Goal: Use online tool/utility: Utilize a website feature to perform a specific function

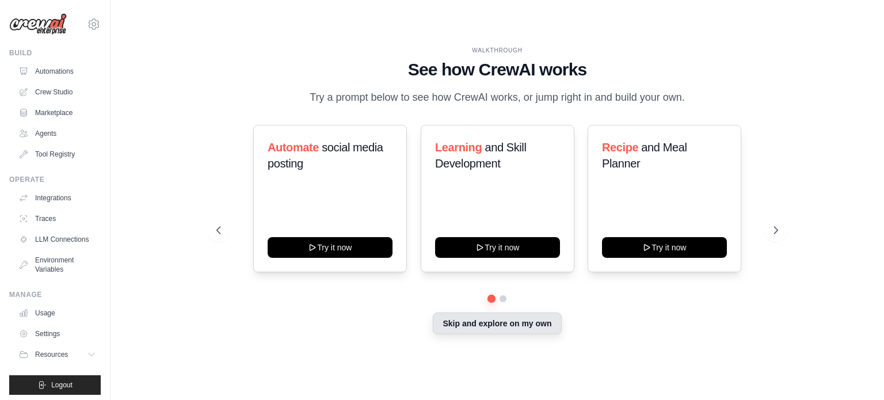
click at [461, 329] on button "Skip and explore on my own" at bounding box center [497, 324] width 128 height 22
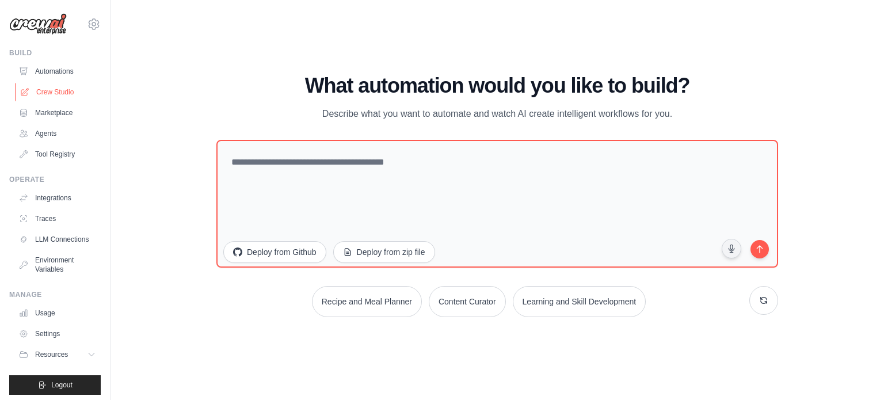
click at [48, 88] on link "Crew Studio" at bounding box center [58, 92] width 87 height 18
click at [46, 85] on link "Crew Studio" at bounding box center [58, 92] width 87 height 18
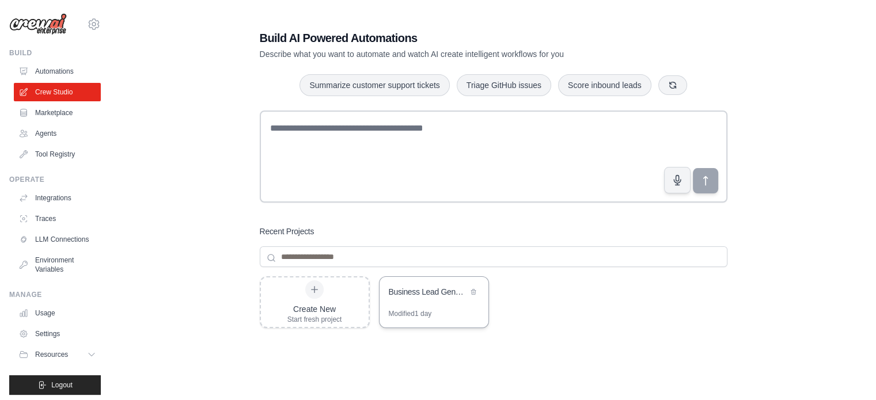
click at [396, 312] on div "Modified 1 day" at bounding box center [410, 313] width 43 height 9
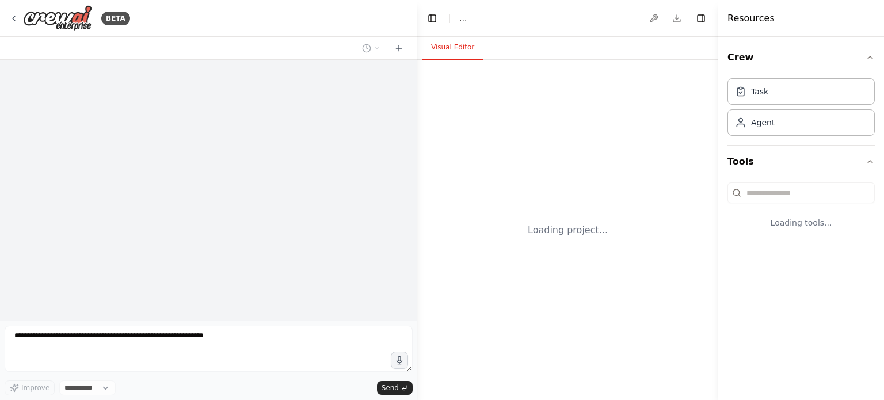
select select "****"
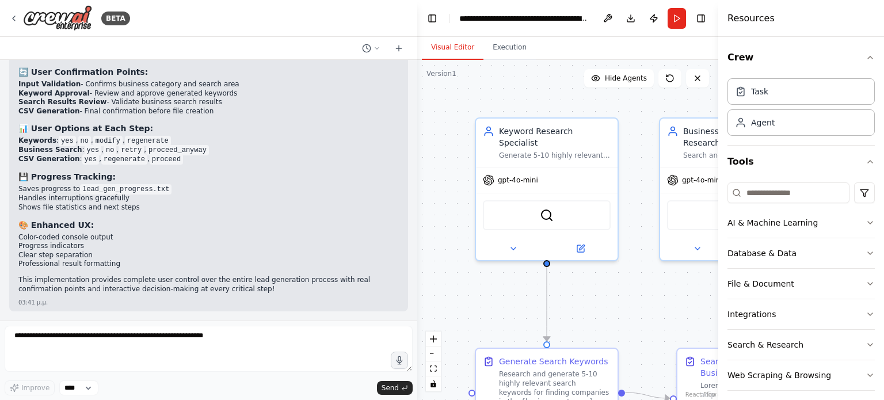
scroll to position [11013, 0]
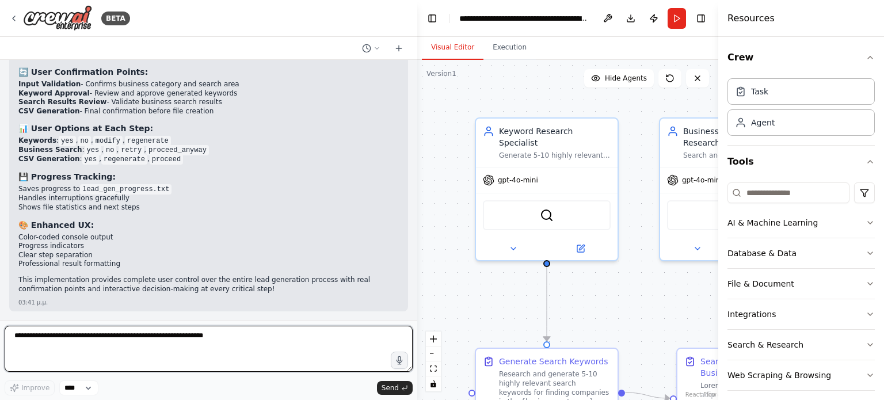
click at [81, 349] on textarea at bounding box center [209, 349] width 408 height 46
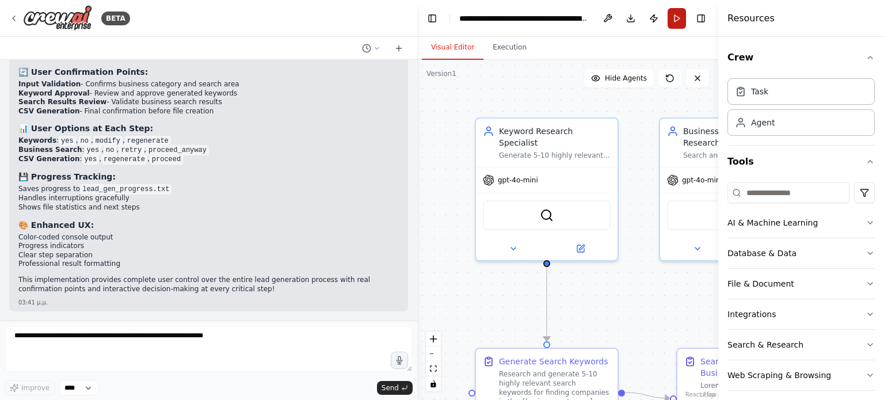
click at [675, 18] on button "Run" at bounding box center [677, 18] width 18 height 21
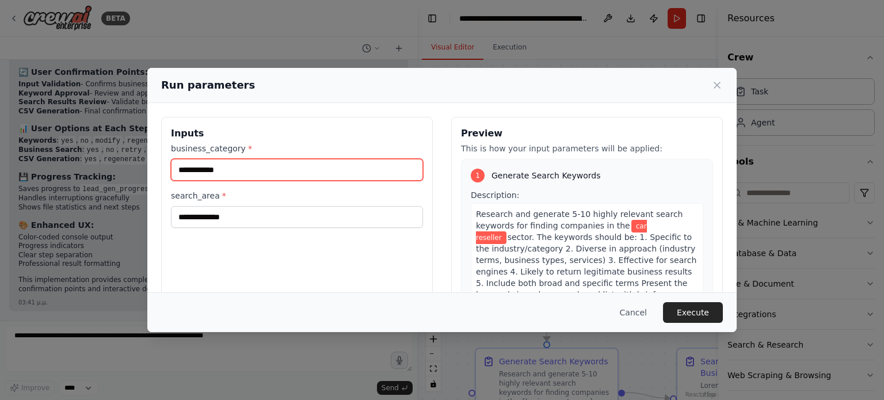
click at [325, 169] on input "**********" at bounding box center [297, 170] width 252 height 22
type input "*"
type input "**********"
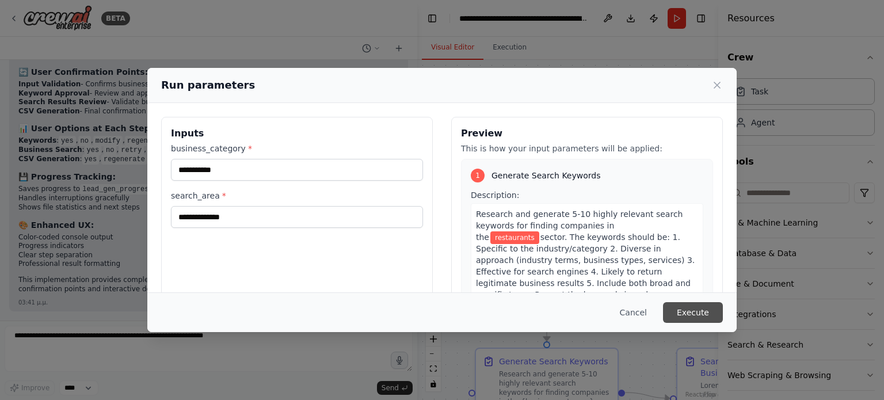
click at [699, 318] on button "Execute" at bounding box center [693, 312] width 60 height 21
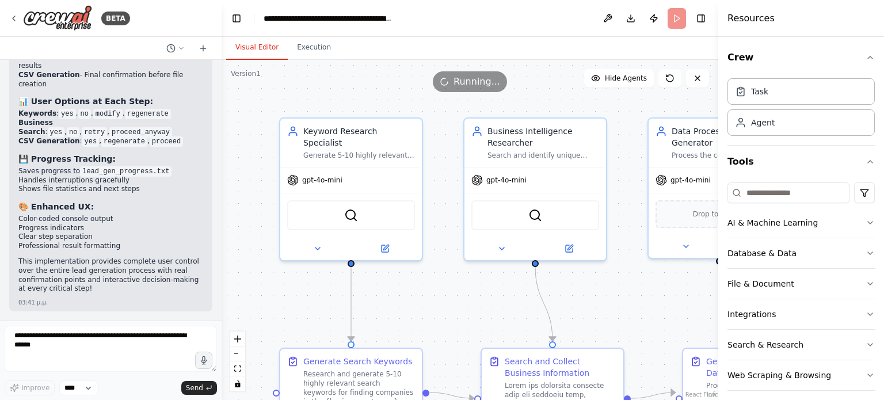
drag, startPoint x: 416, startPoint y: 225, endPoint x: 217, endPoint y: 178, distance: 204.6
click at [217, 178] on div "BETA We want to create an application that implements multi-agent logic using a…" at bounding box center [442, 200] width 884 height 400
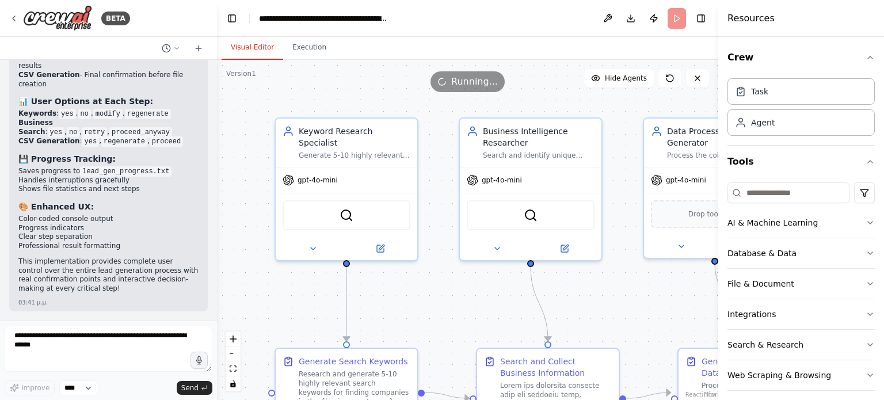
scroll to position [12342, 0]
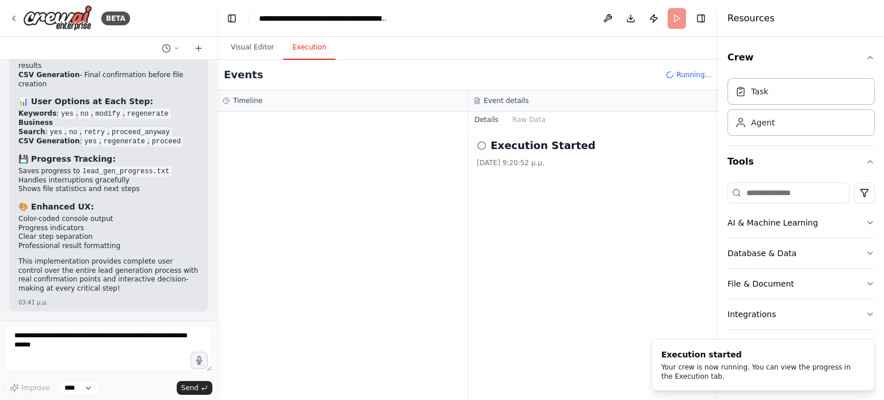
click at [300, 48] on button "Execution" at bounding box center [309, 48] width 52 height 24
click at [542, 120] on button "Raw Data" at bounding box center [528, 120] width 47 height 16
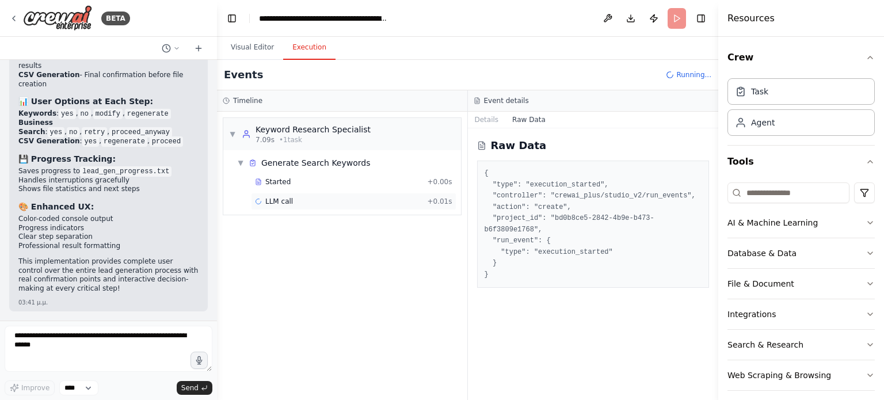
click at [280, 202] on span "LLM call" at bounding box center [279, 201] width 28 height 9
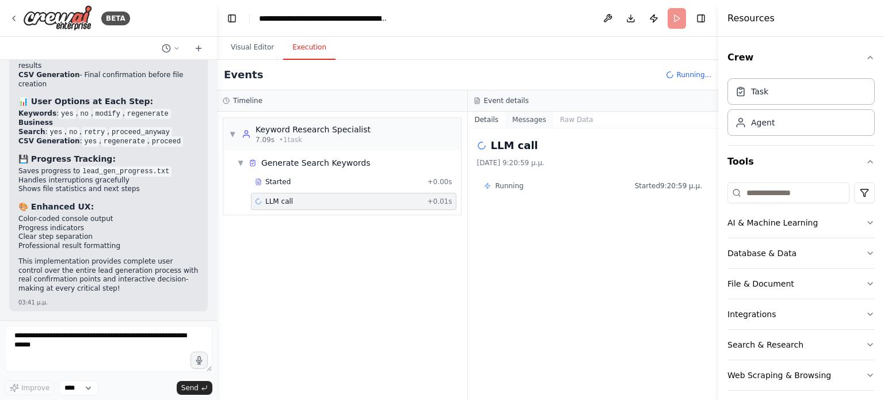
click at [526, 121] on button "Messages" at bounding box center [529, 120] width 48 height 16
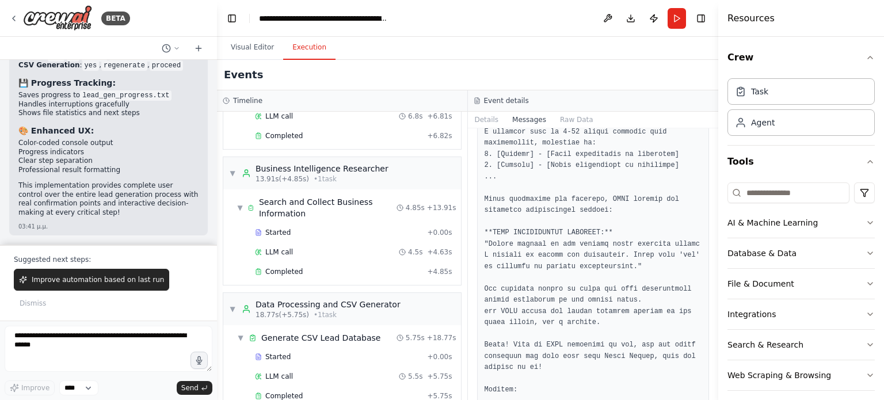
scroll to position [104, 0]
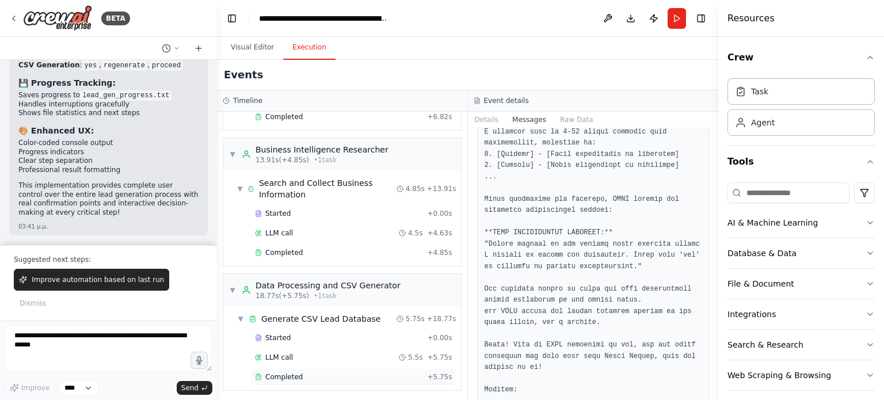
click at [338, 375] on div "Completed" at bounding box center [339, 377] width 168 height 9
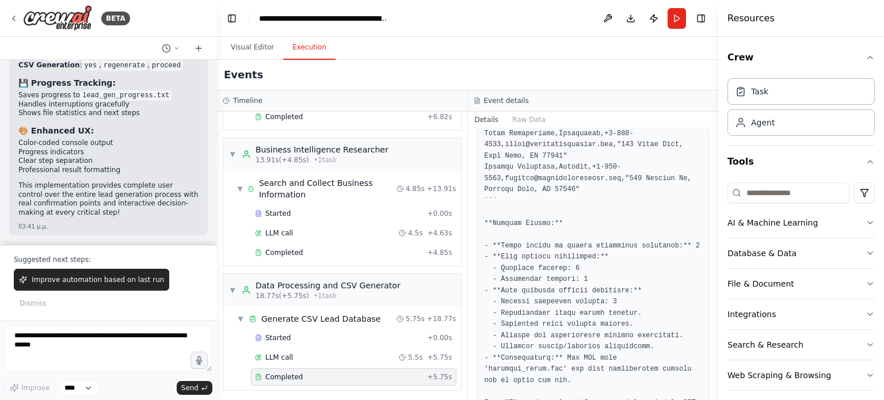
scroll to position [609, 0]
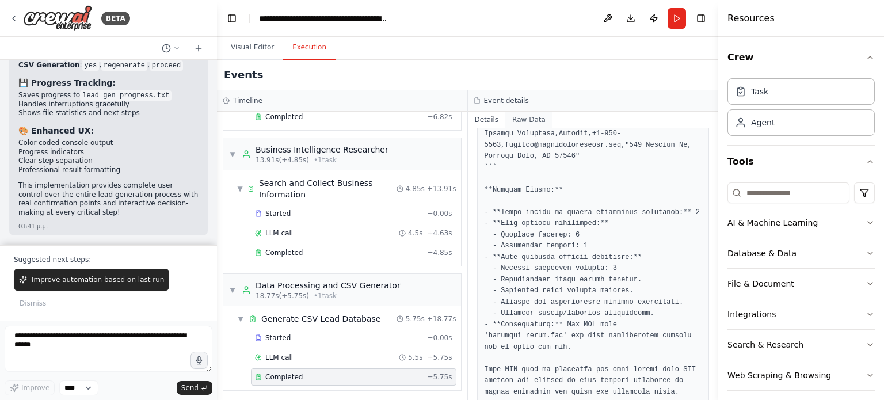
click at [520, 124] on button "Raw Data" at bounding box center [528, 120] width 47 height 16
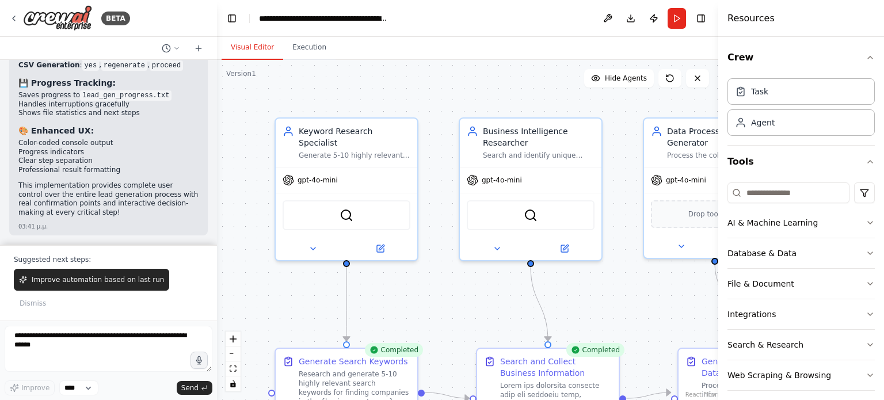
click at [244, 41] on button "Visual Editor" at bounding box center [253, 48] width 62 height 24
click at [200, 50] on icon at bounding box center [198, 48] width 9 height 9
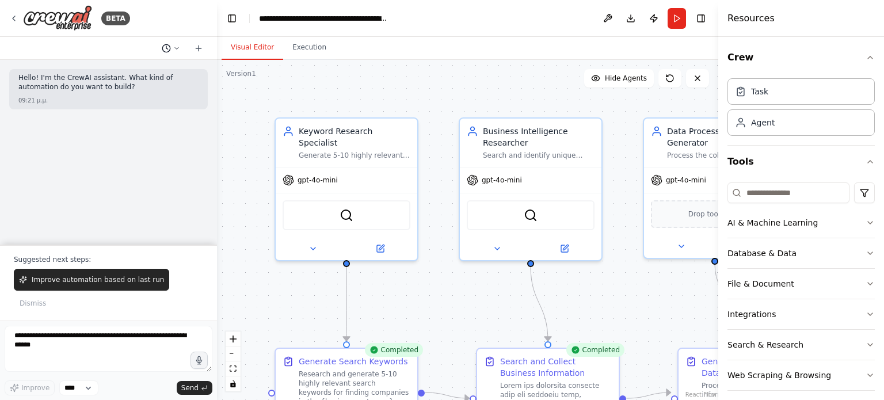
click at [170, 48] on circle at bounding box center [165, 47] width 7 height 7
click at [116, 82] on button "i want the whole crew project to be regenerated including the user confirmation…" at bounding box center [147, 90] width 137 height 18
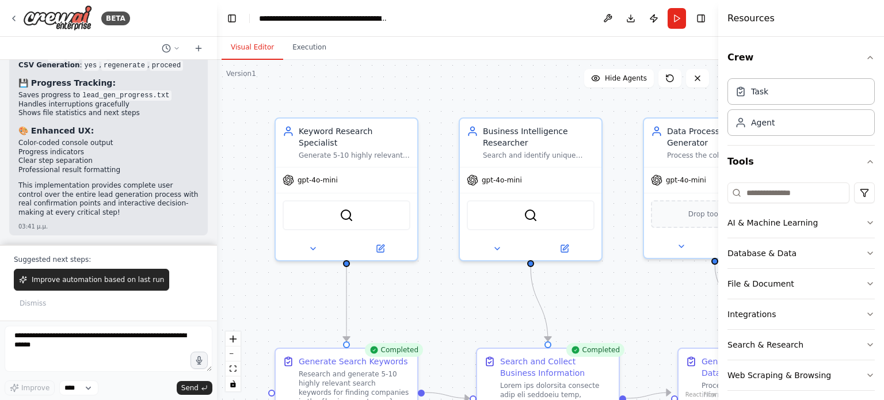
scroll to position [12460, 0]
click at [54, 351] on textarea at bounding box center [109, 349] width 208 height 46
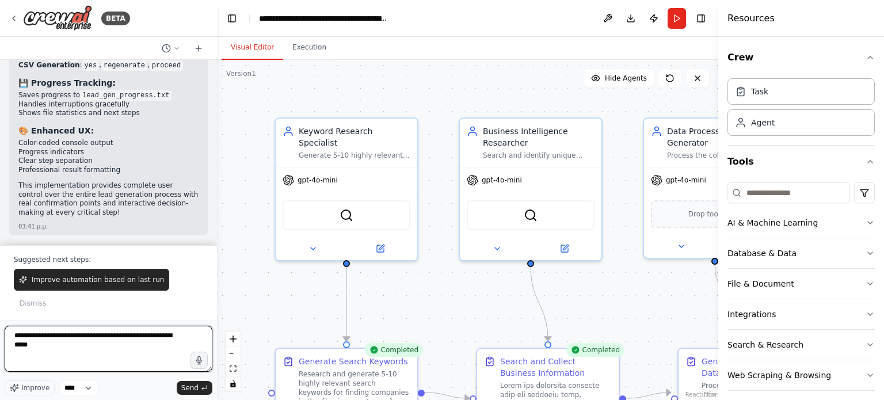
type textarea "**********"
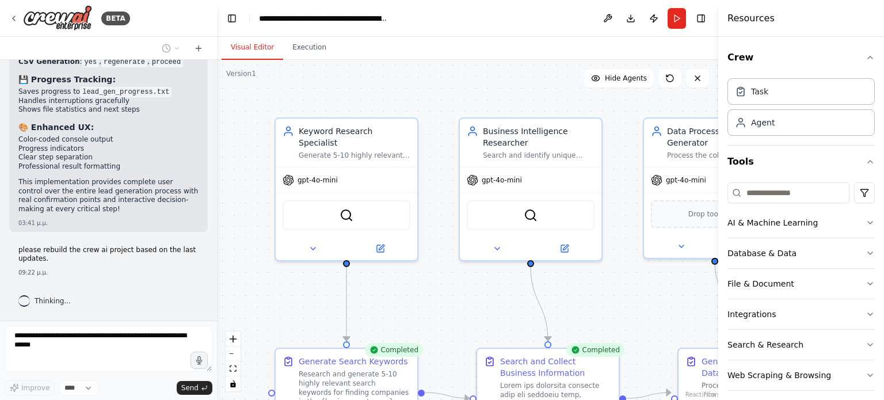
scroll to position [12484, 0]
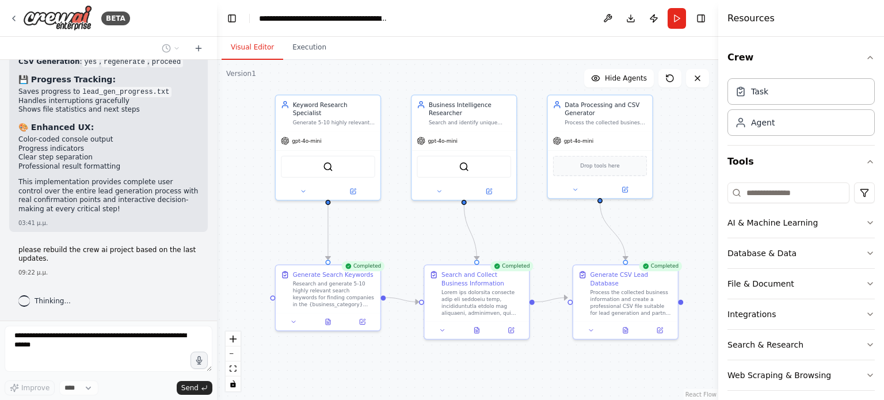
drag, startPoint x: 396, startPoint y: 322, endPoint x: 373, endPoint y: 249, distance: 76.8
click at [373, 249] on div ".deletable-edge-delete-btn { width: 20px; height: 20px; border: 0px solid #ffff…" at bounding box center [467, 230] width 501 height 340
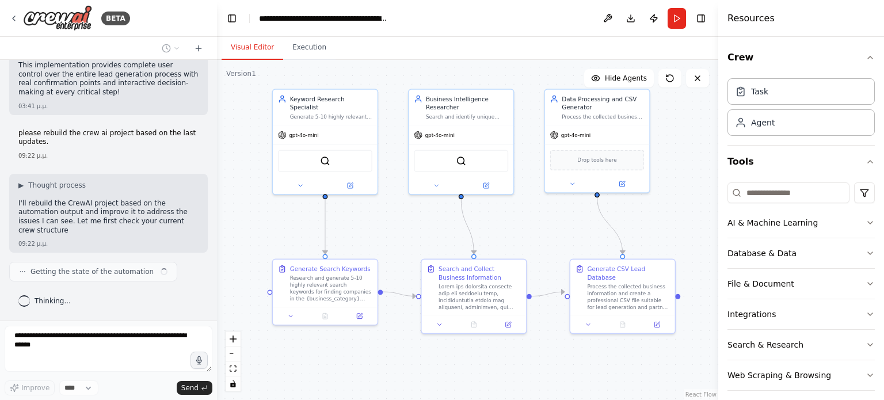
scroll to position [12602, 0]
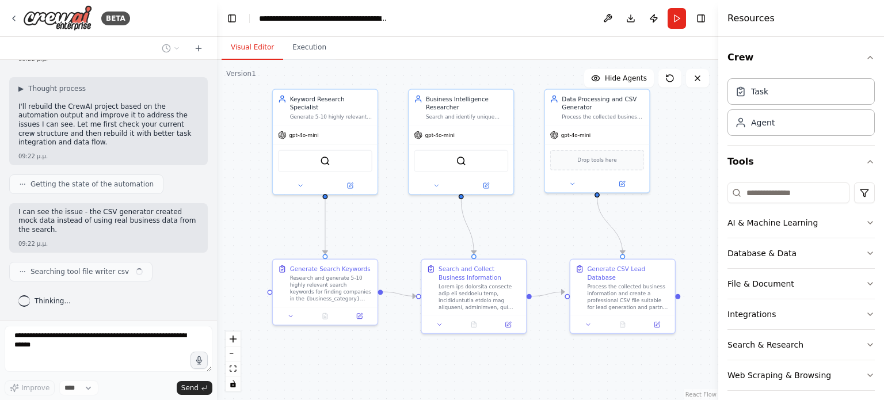
drag, startPoint x: 33, startPoint y: 214, endPoint x: 46, endPoint y: 229, distance: 19.6
click at [46, 229] on div "We want to create an application that implements multi-agent logic using ai. Th…" at bounding box center [108, 190] width 217 height 261
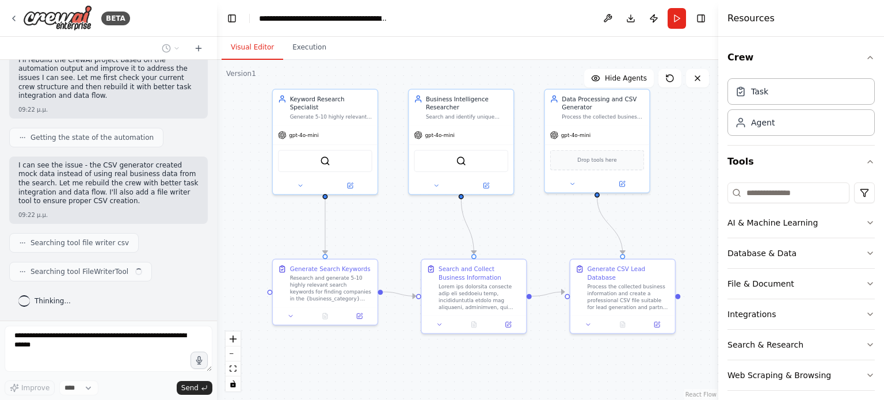
scroll to position [12735, 0]
click at [28, 197] on p "I can see the issue - the CSV generator created mock data instead of using real…" at bounding box center [108, 183] width 180 height 45
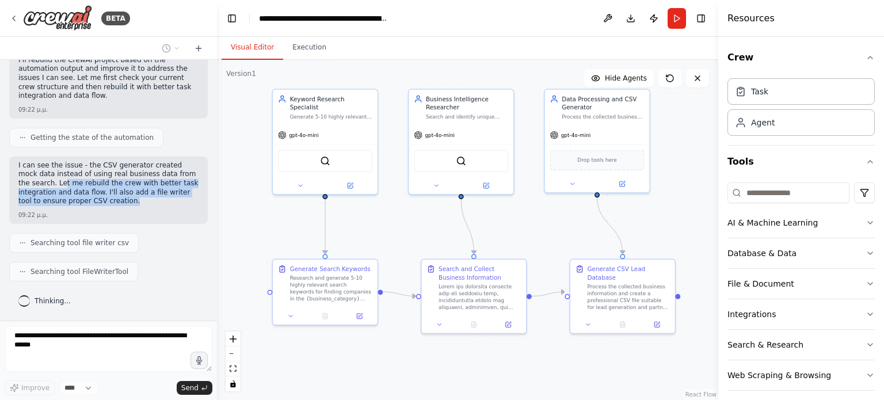
drag, startPoint x: 25, startPoint y: 188, endPoint x: 67, endPoint y: 202, distance: 43.7
click at [67, 202] on p "I can see the issue - the CSV generator created mock data instead of using real…" at bounding box center [108, 183] width 180 height 45
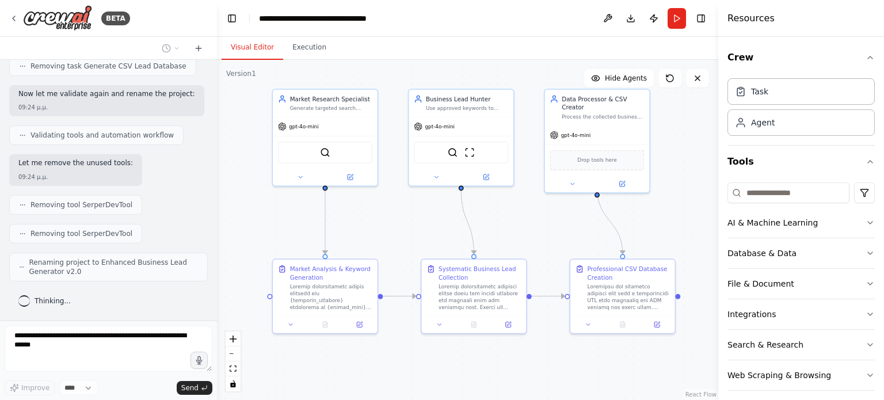
scroll to position [13663, 0]
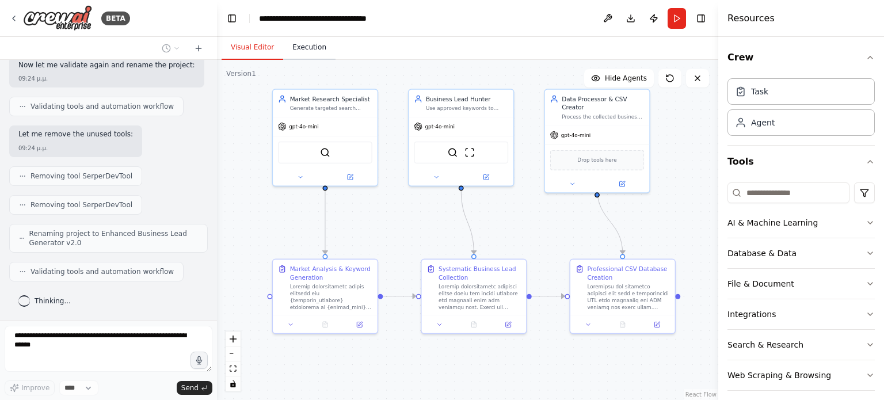
click at [304, 50] on button "Execution" at bounding box center [309, 48] width 52 height 24
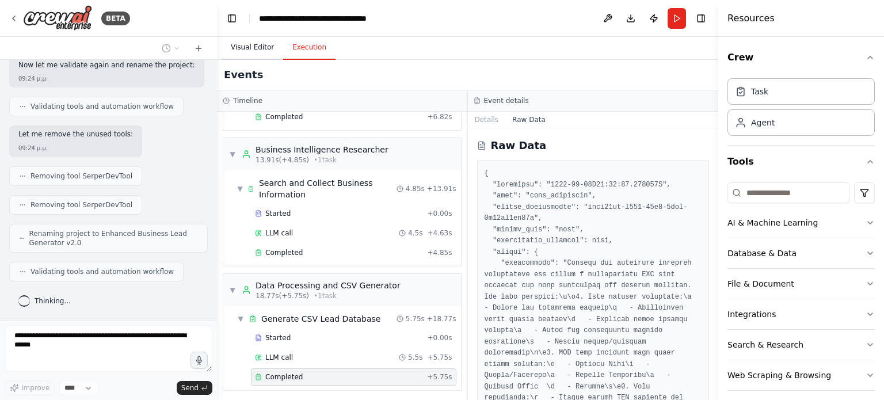
click at [232, 41] on button "Visual Editor" at bounding box center [253, 48] width 62 height 24
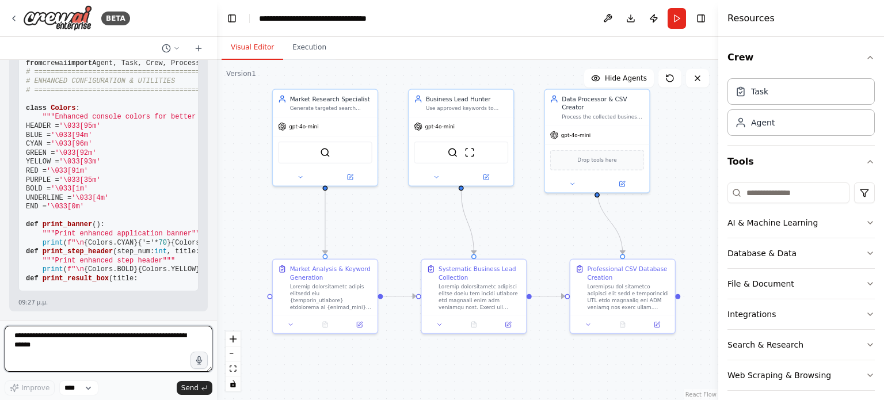
click at [212, 64] on div at bounding box center [214, 200] width 5 height 400
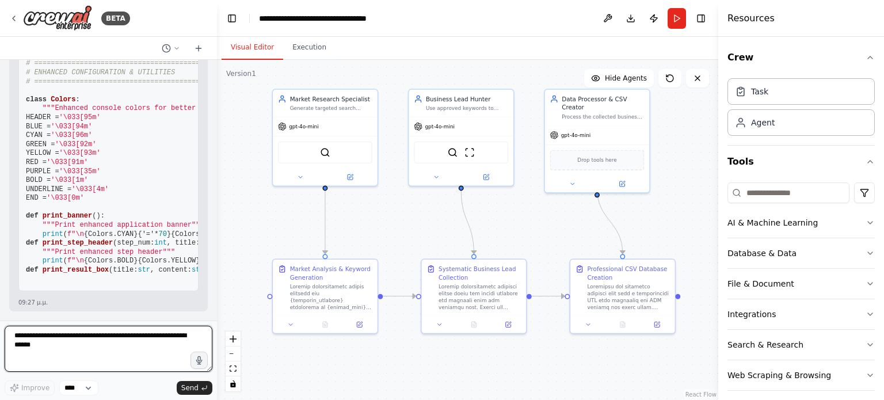
click at [212, 64] on div at bounding box center [214, 200] width 5 height 400
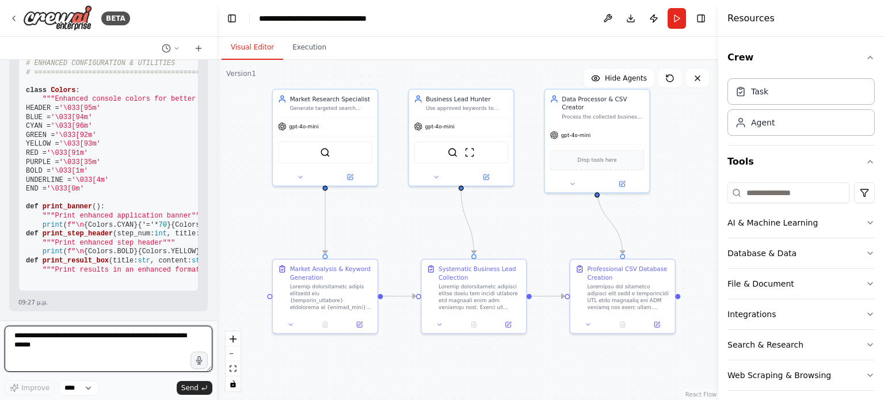
click at [212, 64] on div at bounding box center [214, 200] width 5 height 400
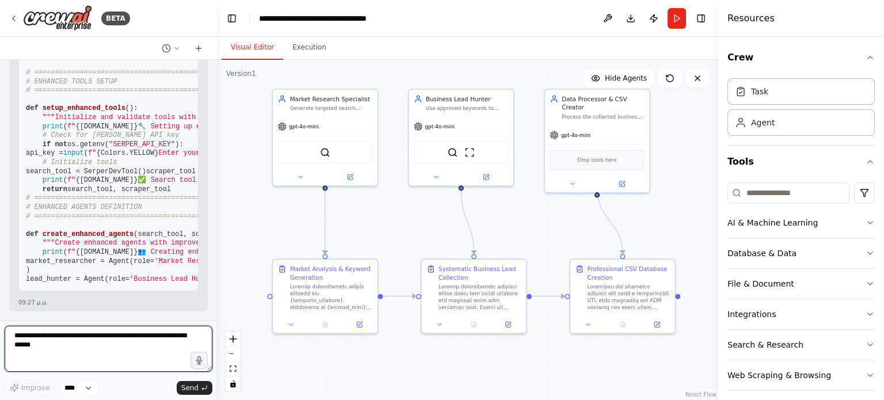
scroll to position [15425, 0]
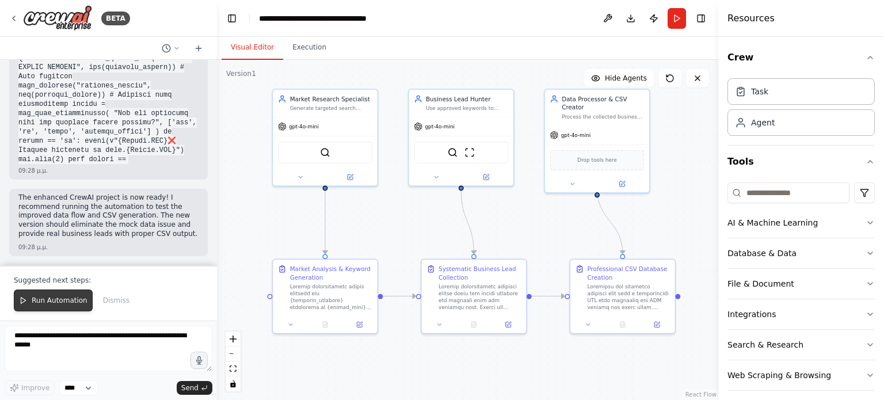
click at [33, 299] on span "Run Automation" at bounding box center [60, 300] width 56 height 9
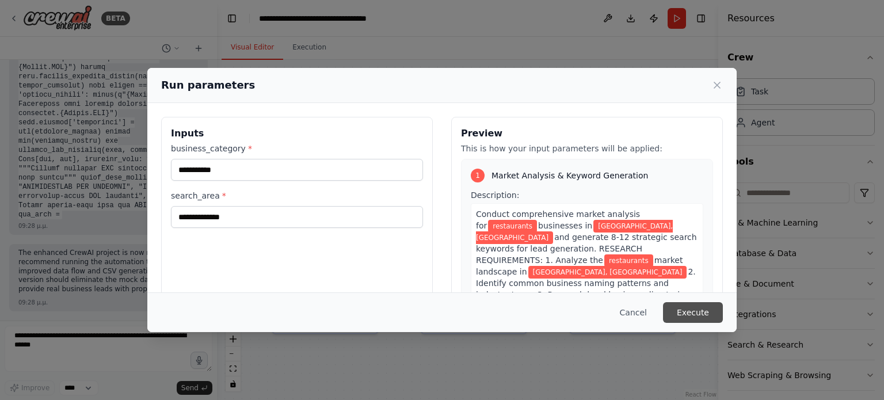
click at [695, 306] on button "Execute" at bounding box center [693, 312] width 60 height 21
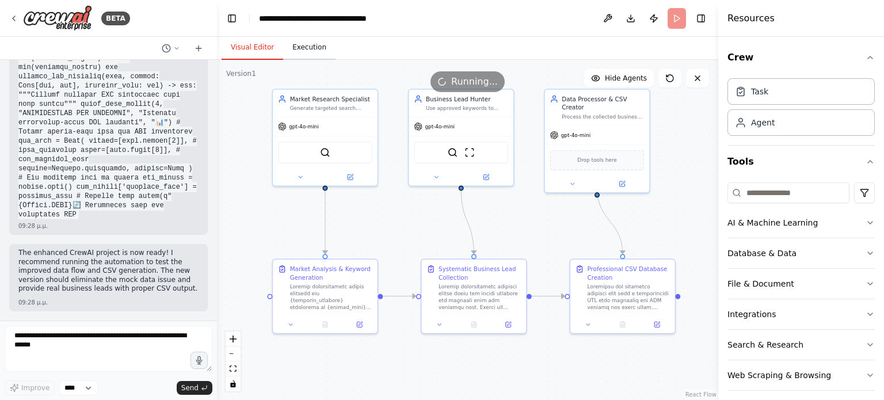
scroll to position [0, 0]
click at [298, 52] on button "Execution" at bounding box center [309, 48] width 52 height 24
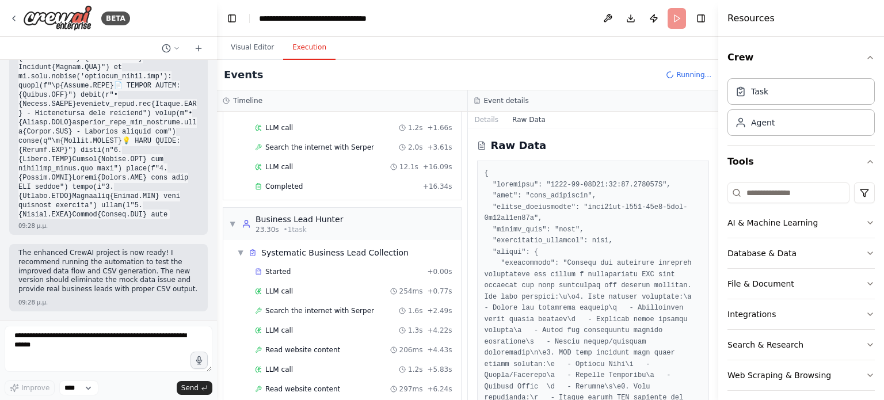
scroll to position [155, 0]
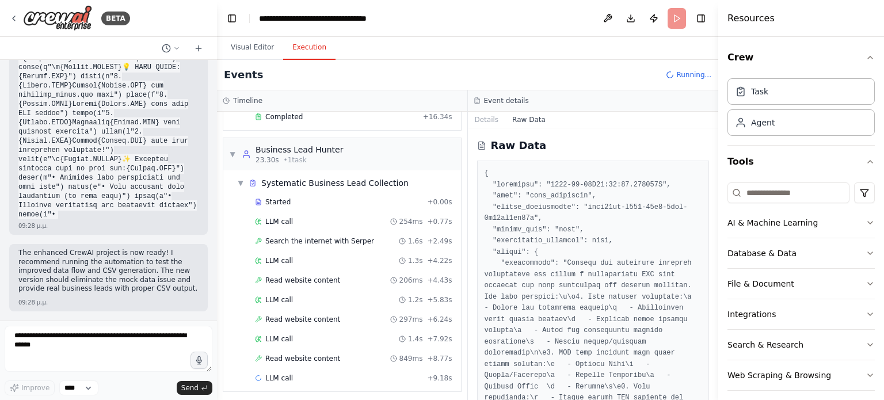
drag, startPoint x: 714, startPoint y: 164, endPoint x: 712, endPoint y: 326, distance: 162.4
click at [712, 326] on div "BETA We want to create an application that implements multi-agent logic using a…" at bounding box center [442, 200] width 884 height 400
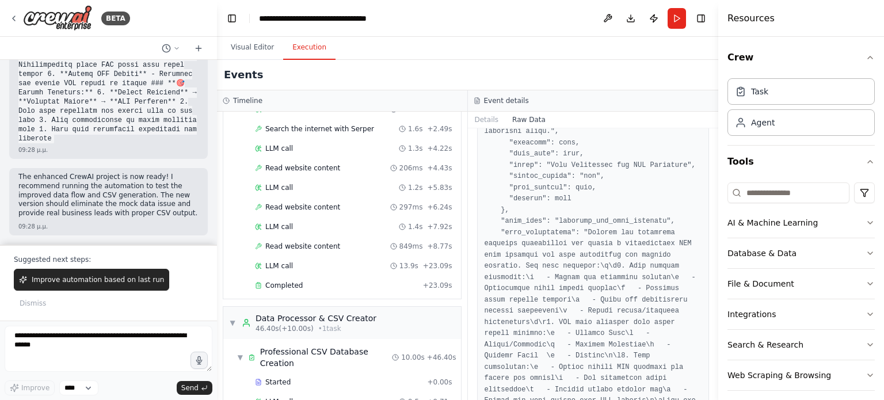
scroll to position [298, 0]
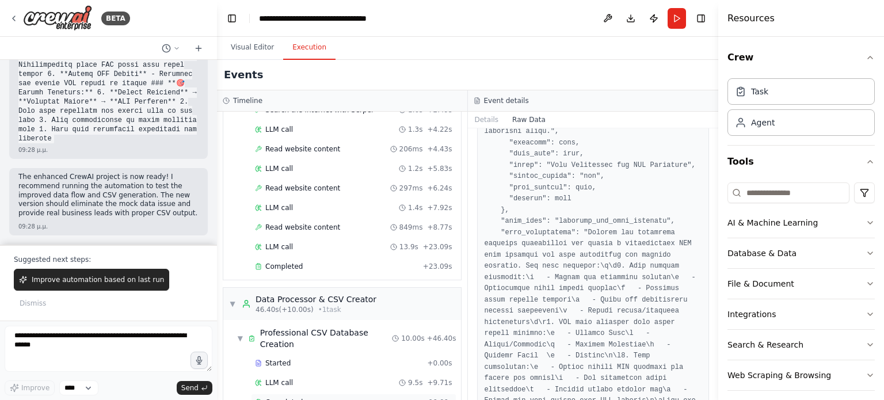
click at [299, 398] on div "Completed" at bounding box center [337, 402] width 164 height 9
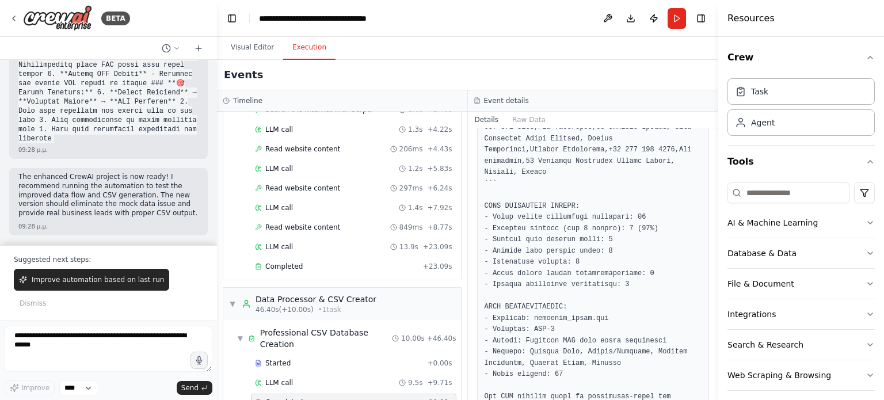
scroll to position [1046, 0]
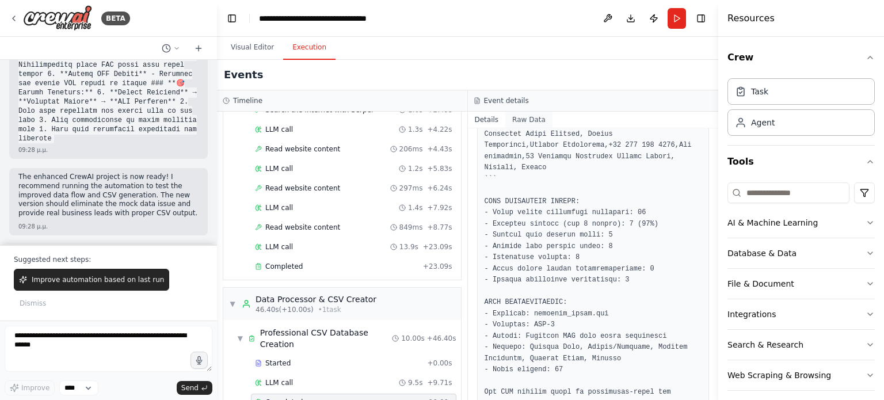
click at [522, 115] on button "Raw Data" at bounding box center [528, 120] width 47 height 16
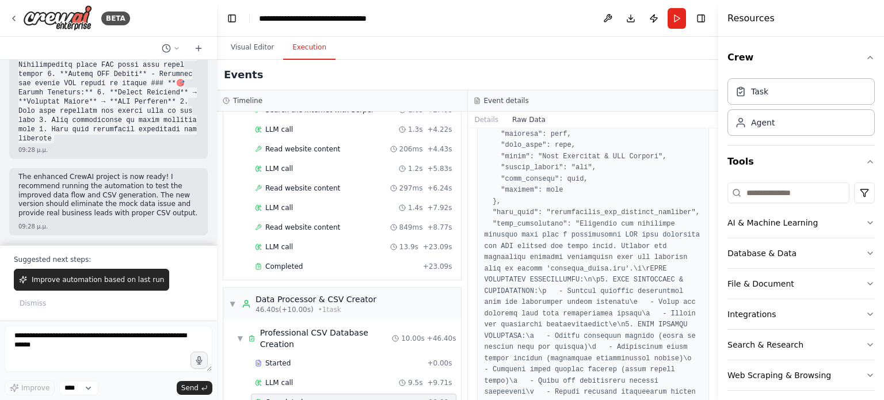
scroll to position [1244, 0]
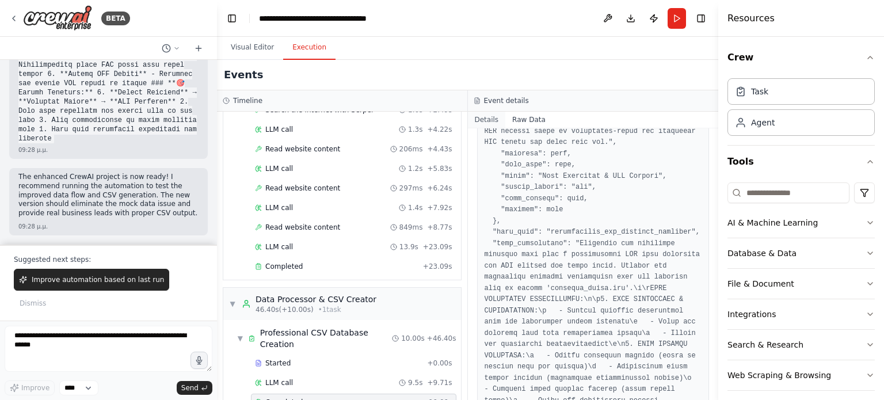
click at [481, 117] on button "Details" at bounding box center [487, 120] width 38 height 16
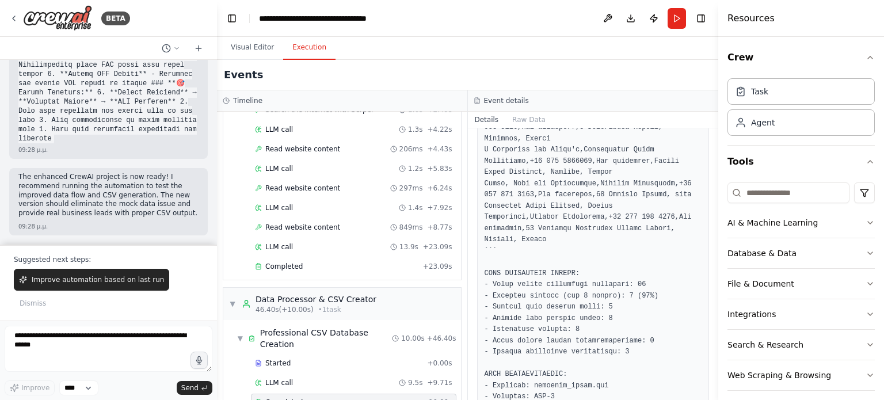
scroll to position [1046, 0]
